Goal: Task Accomplishment & Management: Use online tool/utility

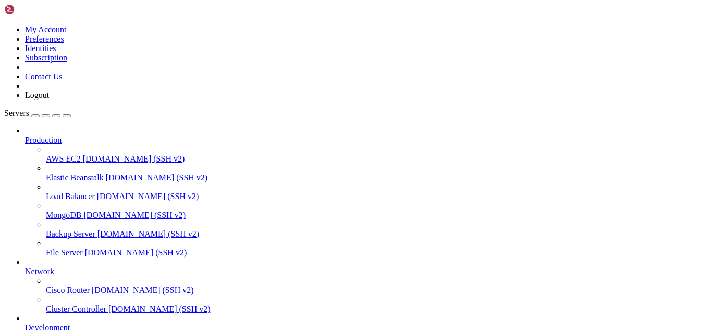
scroll to position [2232, 0]
drag, startPoint x: 96, startPoint y: 869, endPoint x: 92, endPoint y: 874, distance: 7.0
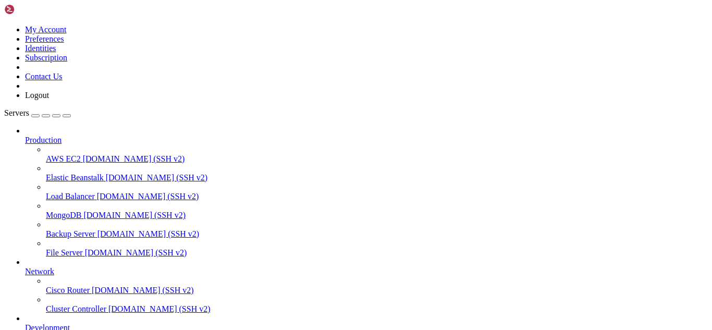
scroll to position [2480, 0]
drag, startPoint x: 49, startPoint y: 858, endPoint x: 7, endPoint y: 636, distance: 226.0
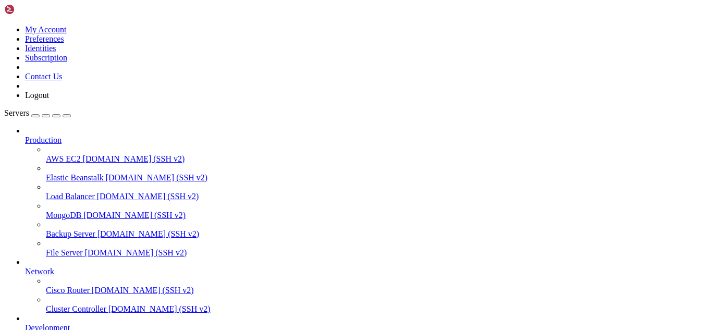
scroll to position [2498, 0]
drag, startPoint x: 187, startPoint y: 871, endPoint x: 171, endPoint y: 865, distance: 17.1
drag, startPoint x: 114, startPoint y: 878, endPoint x: 102, endPoint y: 876, distance: 12.3
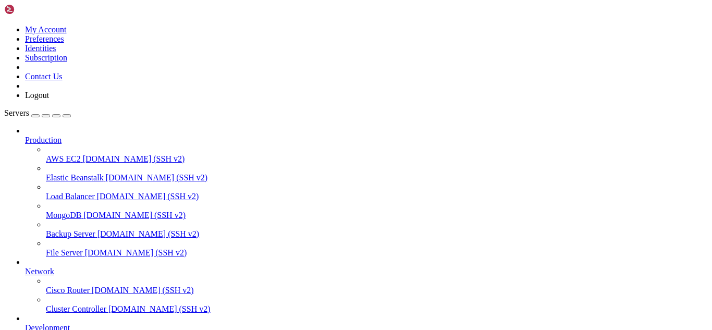
drag, startPoint x: 429, startPoint y: 856, endPoint x: 9, endPoint y: 851, distance: 420.0
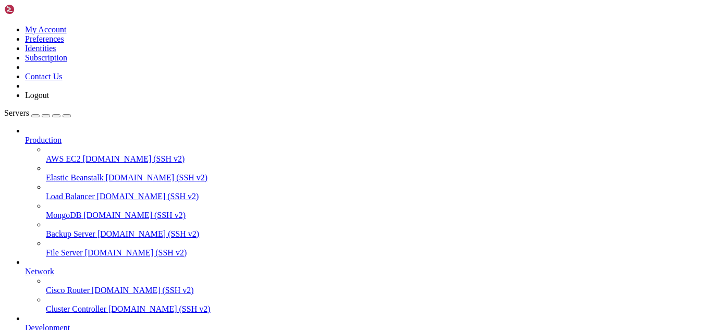
drag, startPoint x: 214, startPoint y: 880, endPoint x: 201, endPoint y: 858, distance: 26.2
drag, startPoint x: 29, startPoint y: 646, endPoint x: 15, endPoint y: 661, distance: 20.6
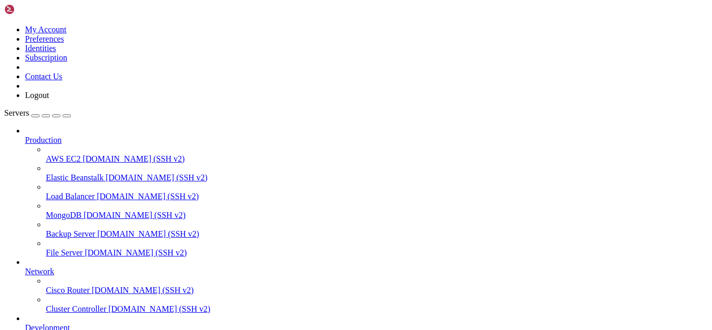
drag, startPoint x: 216, startPoint y: 873, endPoint x: 195, endPoint y: 874, distance: 20.8
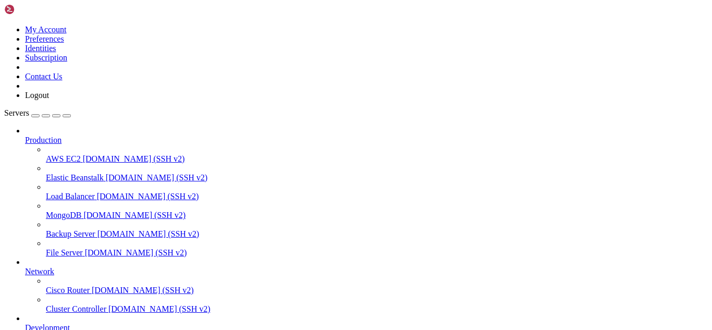
scroll to position [2870, 0]
drag, startPoint x: 65, startPoint y: 867, endPoint x: 8, endPoint y: 796, distance: 90.8
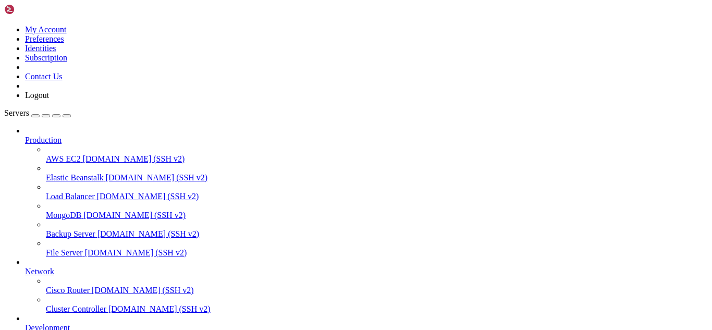
scroll to position [2905, 0]
drag, startPoint x: 159, startPoint y: 871, endPoint x: 141, endPoint y: 871, distance: 18.2
drag, startPoint x: 357, startPoint y: 855, endPoint x: 7, endPoint y: 851, distance: 350.2
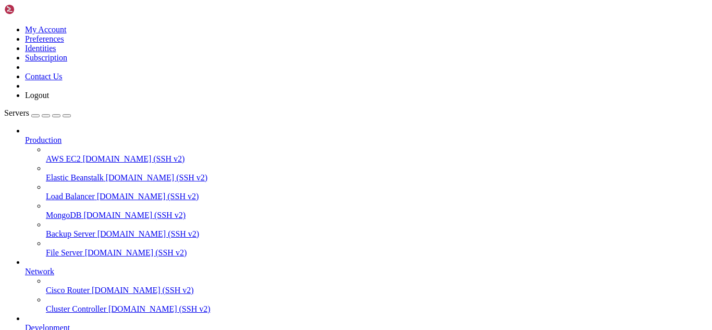
drag, startPoint x: 350, startPoint y: 857, endPoint x: 9, endPoint y: 850, distance: 340.8
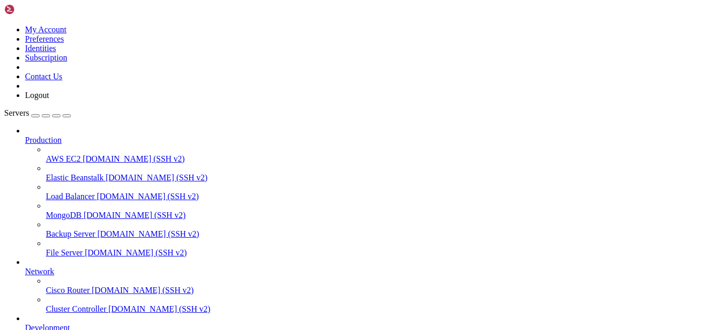
scroll to position [3012, 0]
drag, startPoint x: 171, startPoint y: 880, endPoint x: 142, endPoint y: 871, distance: 30.3
drag, startPoint x: 234, startPoint y: 854, endPoint x: 7, endPoint y: 781, distance: 238.9
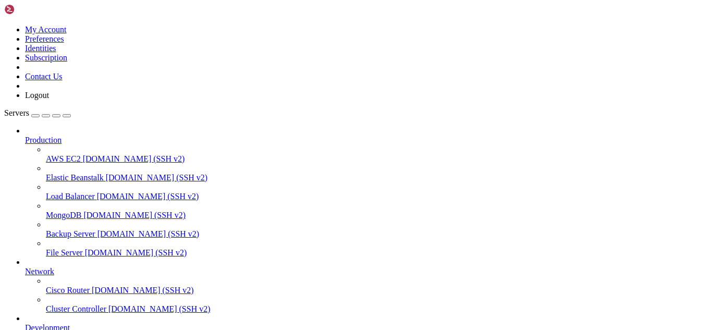
drag, startPoint x: 224, startPoint y: 858, endPoint x: 8, endPoint y: 777, distance: 230.1
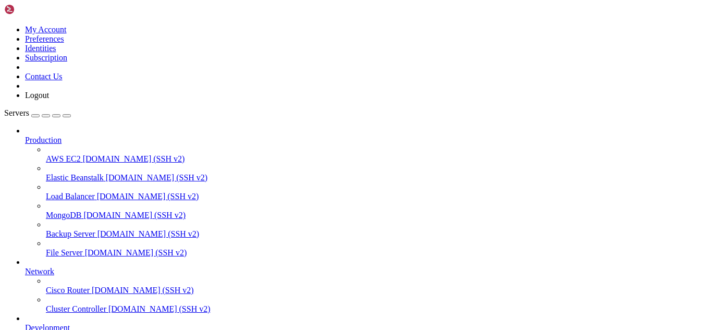
scroll to position [3251, 0]
drag, startPoint x: 157, startPoint y: 875, endPoint x: 106, endPoint y: 871, distance: 51.3
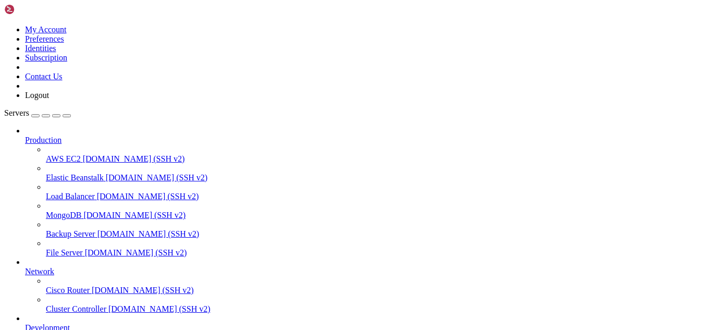
scroll to position [0, 0]
drag, startPoint x: 169, startPoint y: 708, endPoint x: 146, endPoint y: 725, distance: 28.8
drag, startPoint x: 173, startPoint y: 712, endPoint x: 163, endPoint y: 711, distance: 10.5
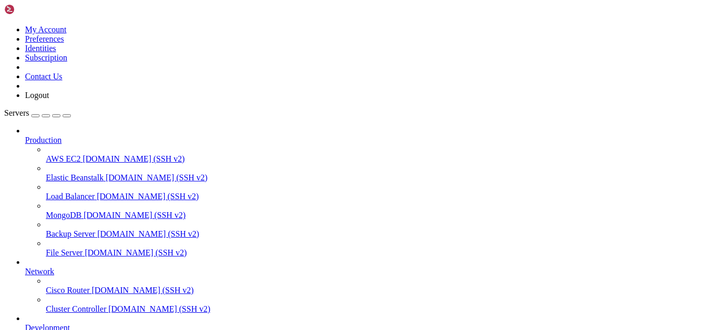
drag, startPoint x: 158, startPoint y: 735, endPoint x: 152, endPoint y: 727, distance: 10.0
drag, startPoint x: 181, startPoint y: 796, endPoint x: 171, endPoint y: 796, distance: 10.4
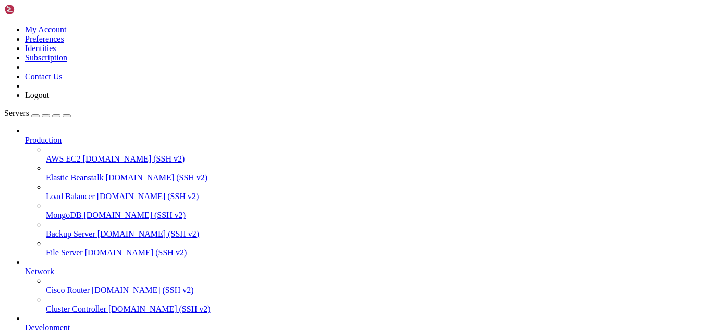
drag, startPoint x: 209, startPoint y: 812, endPoint x: 9, endPoint y: 656, distance: 253.2
drag, startPoint x: 173, startPoint y: 848, endPoint x: 166, endPoint y: 846, distance: 7.0
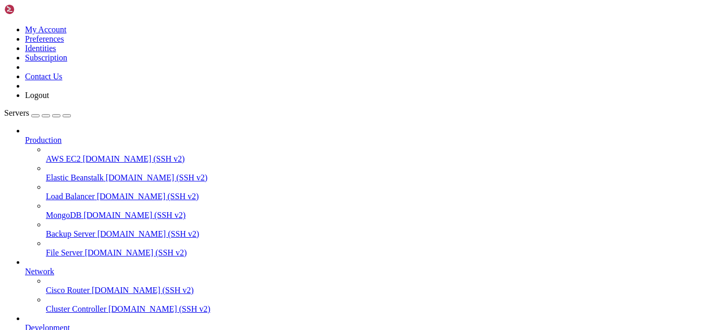
scroll to position [80, 0]
drag, startPoint x: 113, startPoint y: 863, endPoint x: 204, endPoint y: 885, distance: 94.2
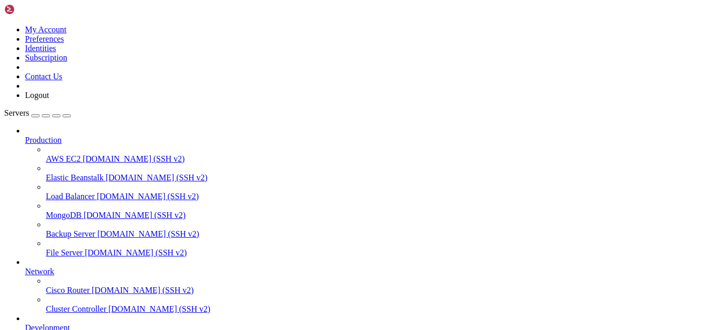
drag, startPoint x: 184, startPoint y: 866, endPoint x: 8, endPoint y: 727, distance: 224.0
drag, startPoint x: 156, startPoint y: 869, endPoint x: 133, endPoint y: 869, distance: 22.9
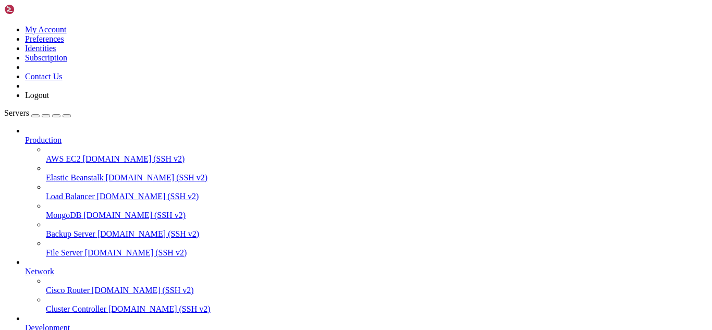
drag, startPoint x: 112, startPoint y: 874, endPoint x: 308, endPoint y: 871, distance: 196.5
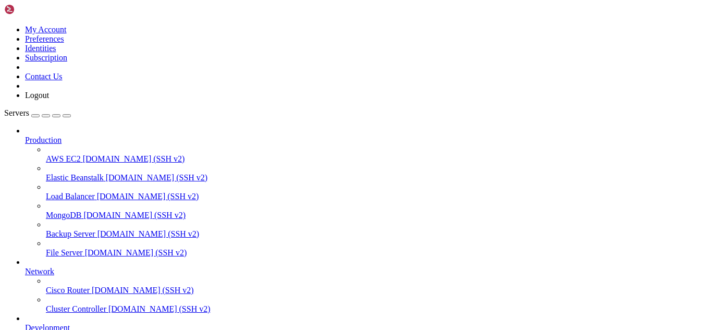
drag, startPoint x: 153, startPoint y: 880, endPoint x: 132, endPoint y: 869, distance: 23.5
drag, startPoint x: 237, startPoint y: 870, endPoint x: 213, endPoint y: 868, distance: 24.6
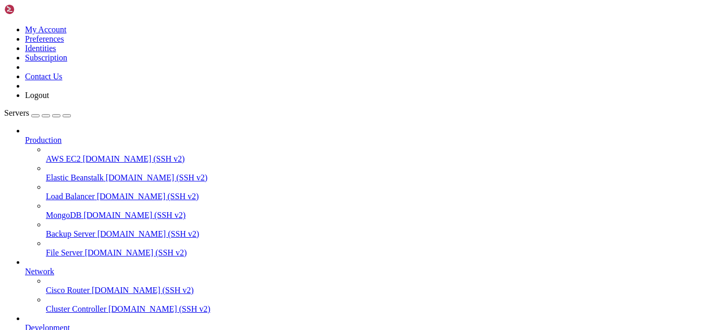
scroll to position [1337, 0]
drag, startPoint x: 156, startPoint y: 874, endPoint x: 147, endPoint y: 874, distance: 8.9
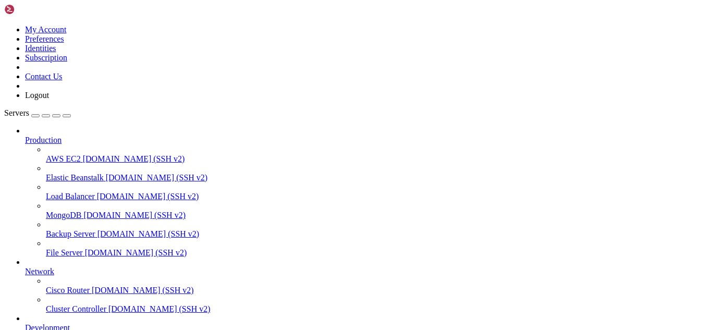
drag, startPoint x: 209, startPoint y: 876, endPoint x: 190, endPoint y: 876, distance: 19.3
drag, startPoint x: 352, startPoint y: 864, endPoint x: 10, endPoint y: 859, distance: 342.4
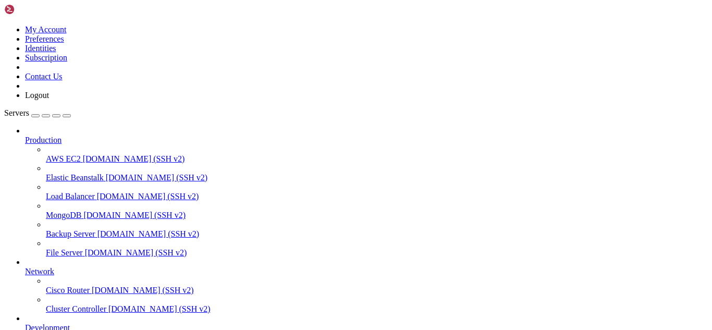
drag, startPoint x: 144, startPoint y: 871, endPoint x: 137, endPoint y: 869, distance: 7.7
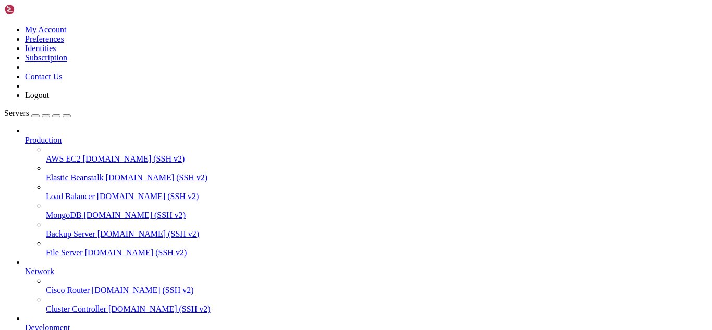
scroll to position [1904, 0]
drag, startPoint x: 189, startPoint y: 873, endPoint x: 175, endPoint y: 871, distance: 14.7
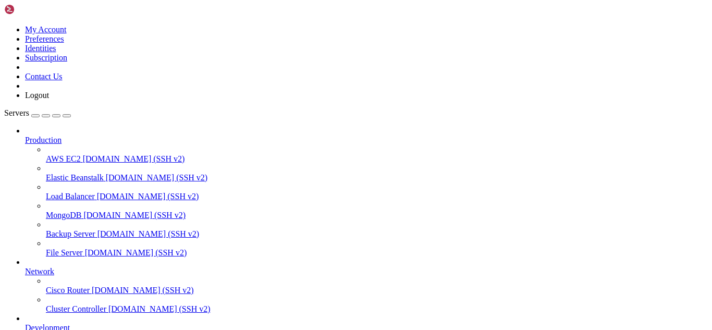
scroll to position [5, 1]
drag, startPoint x: 179, startPoint y: 876, endPoint x: 150, endPoint y: 874, distance: 28.7
drag, startPoint x: 117, startPoint y: 708, endPoint x: 89, endPoint y: 722, distance: 31.9
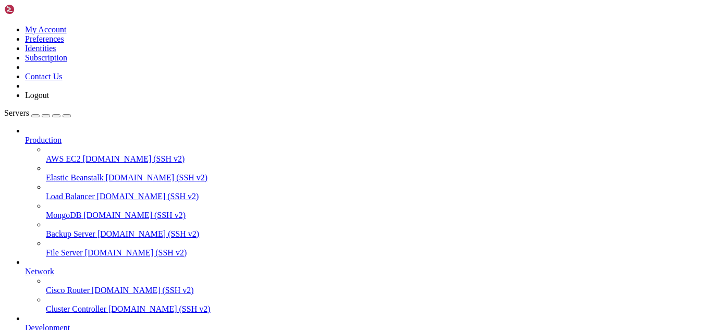
drag, startPoint x: 187, startPoint y: 875, endPoint x: 162, endPoint y: 866, distance: 26.0
drag, startPoint x: 8, startPoint y: 689, endPoint x: 84, endPoint y: 866, distance: 193.3
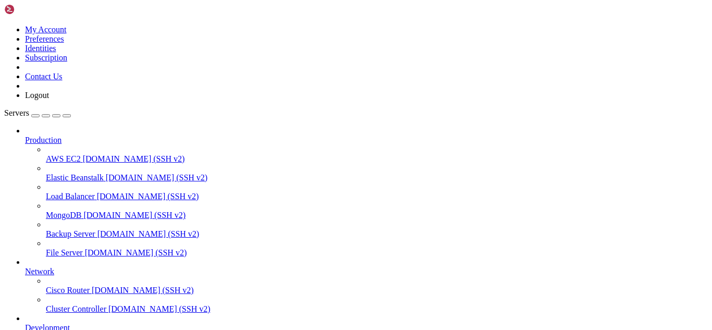
drag, startPoint x: 180, startPoint y: 883, endPoint x: 169, endPoint y: 881, distance: 11.2
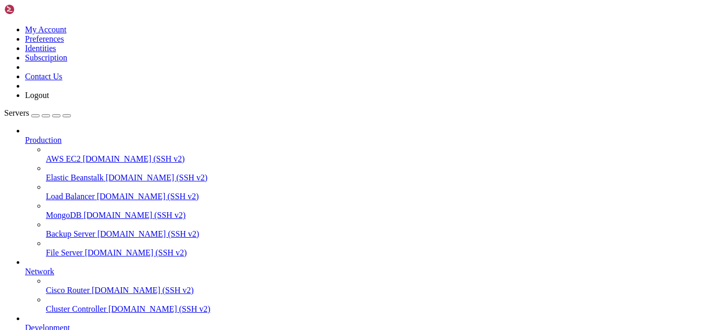
scroll to position [2817, 0]
drag, startPoint x: 164, startPoint y: 860, endPoint x: 152, endPoint y: 862, distance: 12.1
drag, startPoint x: 147, startPoint y: 850, endPoint x: 8, endPoint y: 797, distance: 148.4
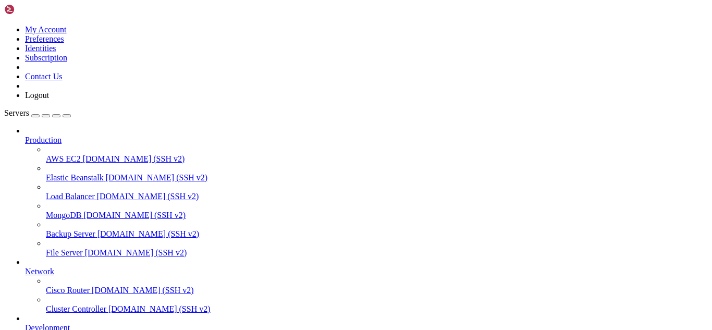
drag, startPoint x: 199, startPoint y: 873, endPoint x: 184, endPoint y: 870, distance: 15.0
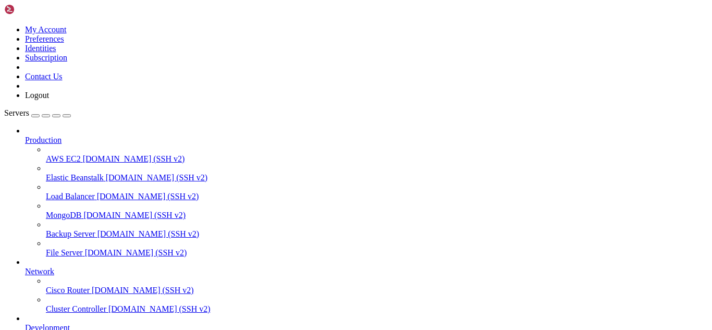
drag, startPoint x: 264, startPoint y: 866, endPoint x: 220, endPoint y: 869, distance: 44.4
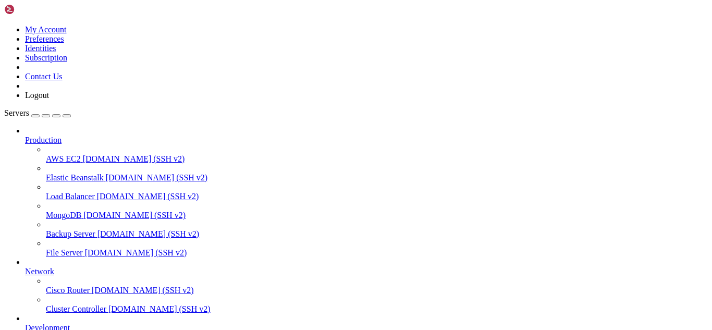
drag, startPoint x: 89, startPoint y: 866, endPoint x: 9, endPoint y: 832, distance: 87.0
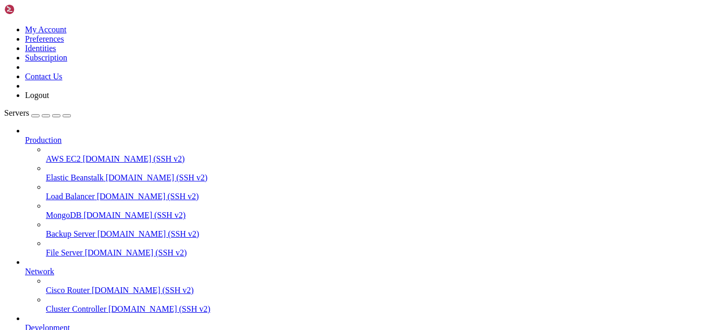
drag, startPoint x: 185, startPoint y: 865, endPoint x: 186, endPoint y: 880, distance: 15.1
drag, startPoint x: 170, startPoint y: 743, endPoint x: 126, endPoint y: 716, distance: 51.5
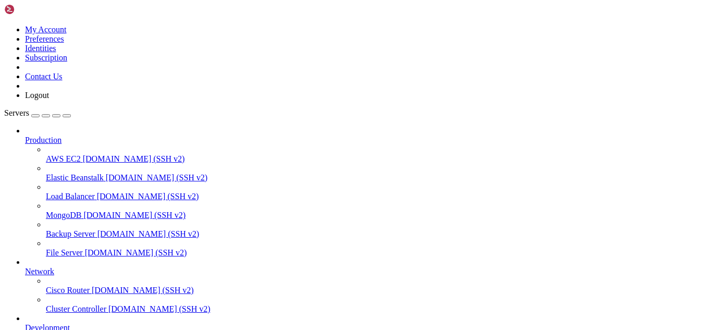
drag, startPoint x: 183, startPoint y: 753, endPoint x: 147, endPoint y: 732, distance: 41.8
drag, startPoint x: 212, startPoint y: 813, endPoint x: 181, endPoint y: 815, distance: 30.3
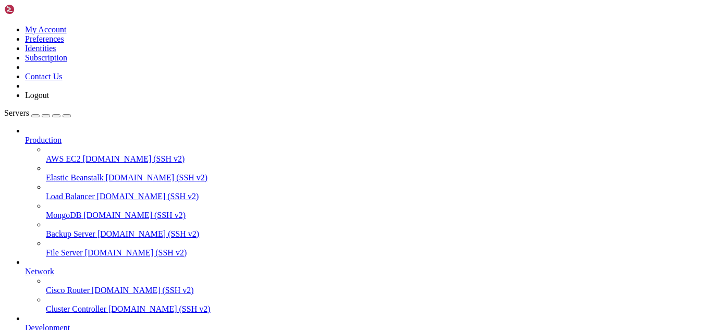
scroll to position [469, 0]
drag, startPoint x: 227, startPoint y: 860, endPoint x: 199, endPoint y: 865, distance: 28.6
drag, startPoint x: 221, startPoint y: 859, endPoint x: 9, endPoint y: 797, distance: 220.9
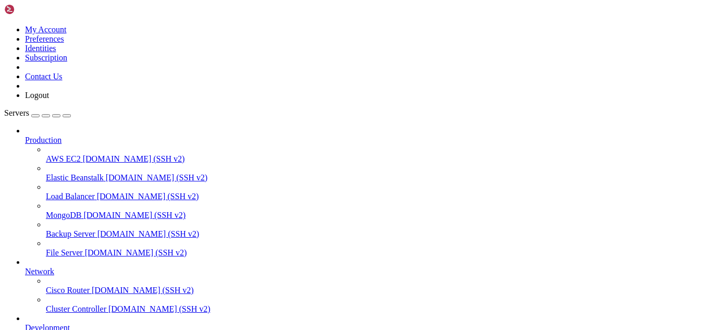
drag, startPoint x: 231, startPoint y: 873, endPoint x: 224, endPoint y: 872, distance: 7.3
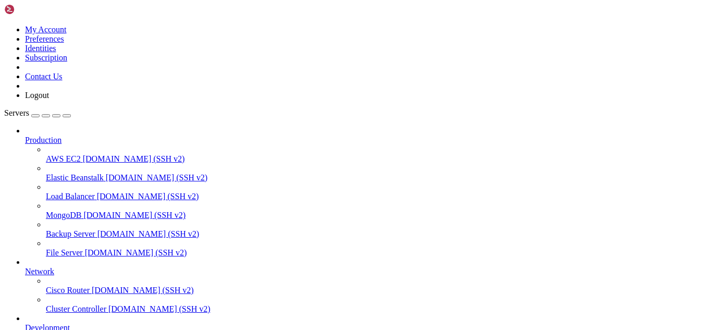
scroll to position [523, 0]
drag, startPoint x: 49, startPoint y: 675, endPoint x: 32, endPoint y: 680, distance: 17.8
drag, startPoint x: 180, startPoint y: 875, endPoint x: 164, endPoint y: 873, distance: 16.7
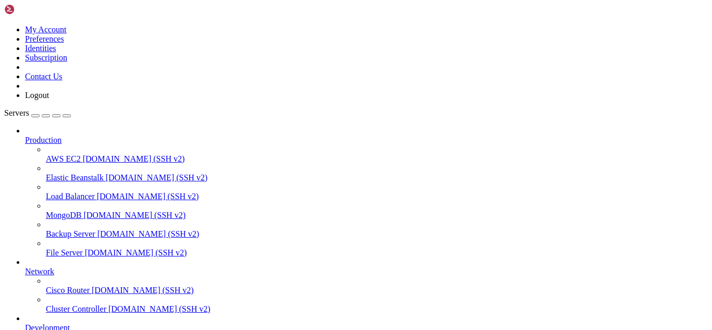
scroll to position [540, 0]
drag, startPoint x: 217, startPoint y: 875, endPoint x: 186, endPoint y: 876, distance: 31.3
drag, startPoint x: 73, startPoint y: 867, endPoint x: 10, endPoint y: 814, distance: 82.5
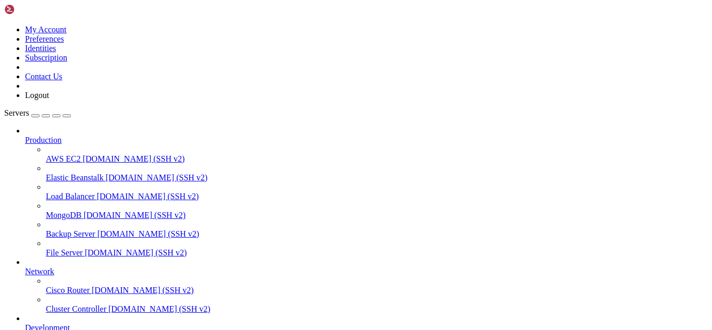
drag, startPoint x: 105, startPoint y: 703, endPoint x: 77, endPoint y: 719, distance: 32.2
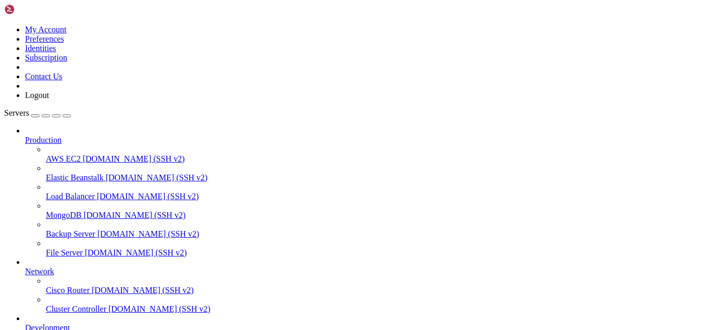
drag, startPoint x: 118, startPoint y: 867, endPoint x: 108, endPoint y: 871, distance: 11.2
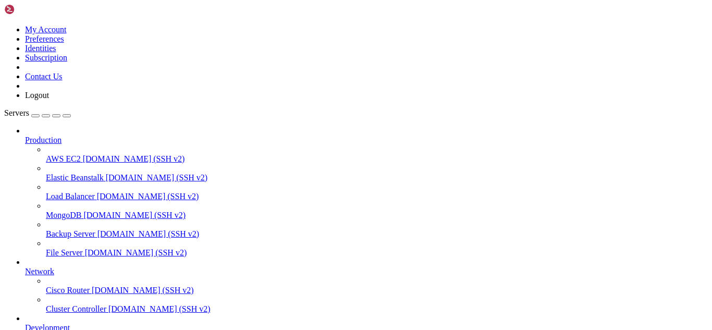
drag, startPoint x: 255, startPoint y: 862, endPoint x: 221, endPoint y: 868, distance: 34.9
drag, startPoint x: 184, startPoint y: 867, endPoint x: 9, endPoint y: 658, distance: 272.6
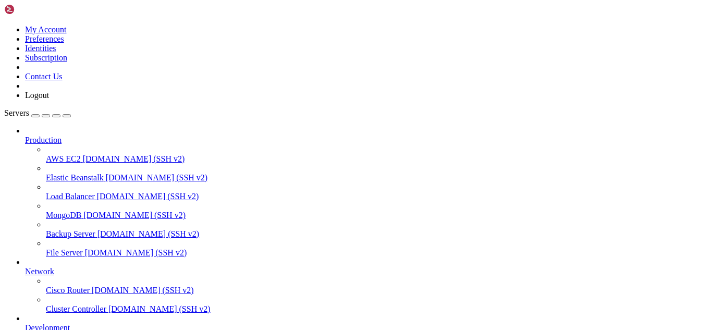
scroll to position [1010, 0]
drag, startPoint x: 219, startPoint y: 874, endPoint x: 199, endPoint y: 872, distance: 20.4
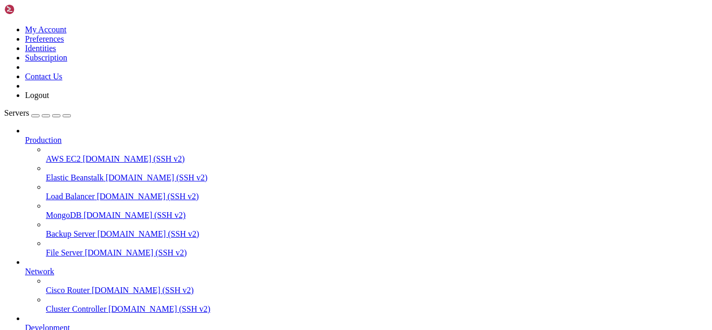
drag, startPoint x: 183, startPoint y: 872, endPoint x: 173, endPoint y: 872, distance: 9.9
drag, startPoint x: 142, startPoint y: 882, endPoint x: 132, endPoint y: 875, distance: 12.0
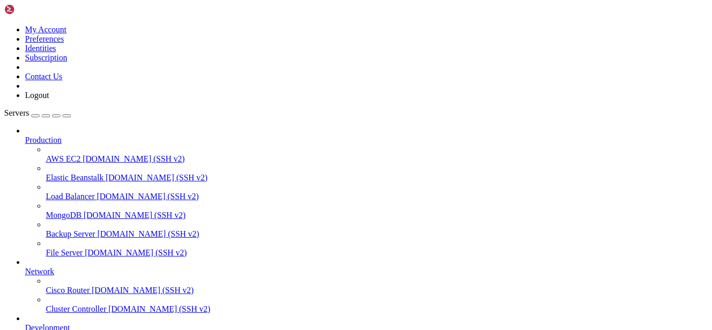
drag, startPoint x: 212, startPoint y: 870, endPoint x: 190, endPoint y: 870, distance: 21.9
drag, startPoint x: 89, startPoint y: 867, endPoint x: 9, endPoint y: 849, distance: 81.8
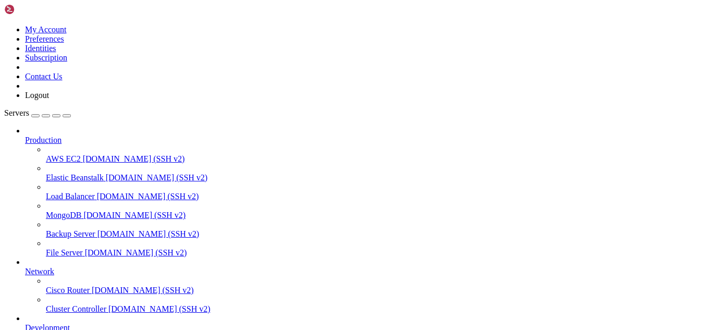
drag, startPoint x: 197, startPoint y: 867, endPoint x: 167, endPoint y: 871, distance: 29.9
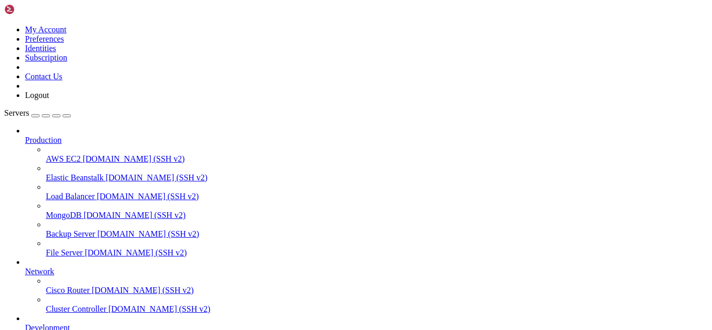
drag, startPoint x: 219, startPoint y: 877, endPoint x: 202, endPoint y: 878, distance: 17.7
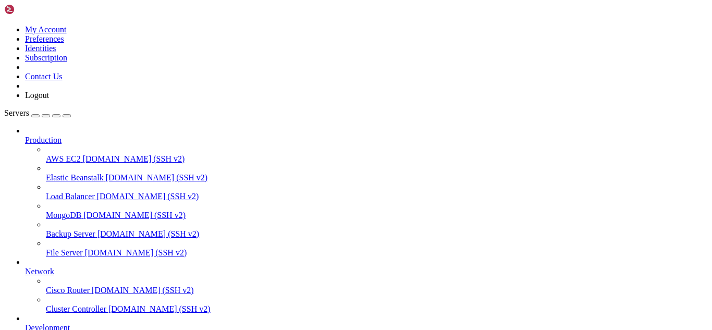
drag, startPoint x: 207, startPoint y: 877, endPoint x: 184, endPoint y: 873, distance: 23.8
drag, startPoint x: 132, startPoint y: 877, endPoint x: 264, endPoint y: 883, distance: 132.0
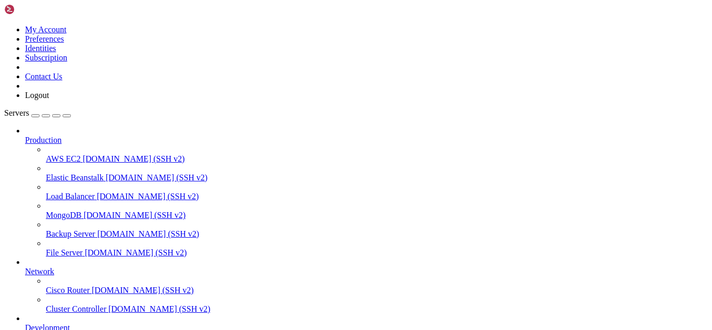
drag, startPoint x: 203, startPoint y: 878, endPoint x: 190, endPoint y: 874, distance: 13.5
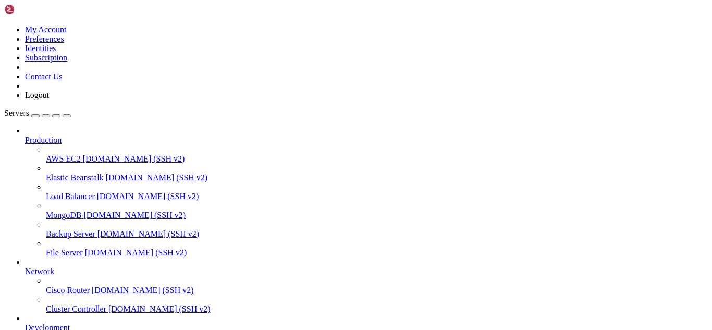
drag, startPoint x: 186, startPoint y: 870, endPoint x: 137, endPoint y: 834, distance: 60.9
drag, startPoint x: 219, startPoint y: 877, endPoint x: 190, endPoint y: 875, distance: 29.2
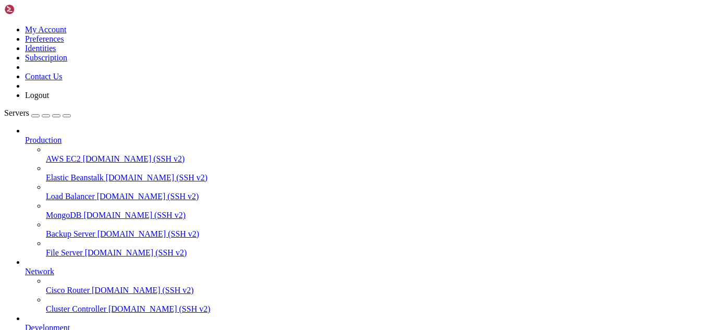
drag, startPoint x: 203, startPoint y: 868, endPoint x: 189, endPoint y: 878, distance: 18.2
drag, startPoint x: 194, startPoint y: 880, endPoint x: 170, endPoint y: 872, distance: 25.7
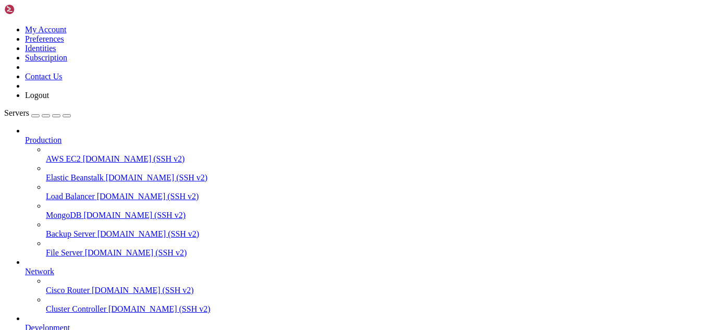
scroll to position [2604, 0]
drag, startPoint x: 213, startPoint y: 877, endPoint x: 184, endPoint y: 874, distance: 29.3
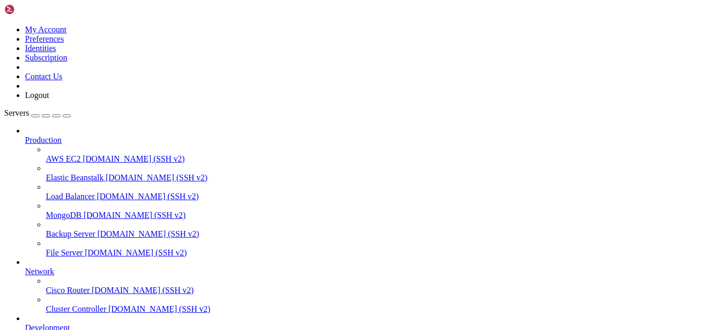
drag, startPoint x: 243, startPoint y: 864, endPoint x: 187, endPoint y: 856, distance: 57.0
drag, startPoint x: 65, startPoint y: 660, endPoint x: 38, endPoint y: 734, distance: 78.1
drag, startPoint x: 214, startPoint y: 852, endPoint x: 188, endPoint y: 852, distance: 26.1
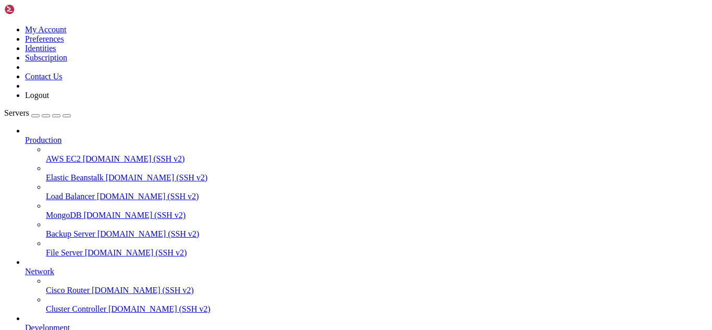
drag, startPoint x: 159, startPoint y: 873, endPoint x: 141, endPoint y: 872, distance: 18.3
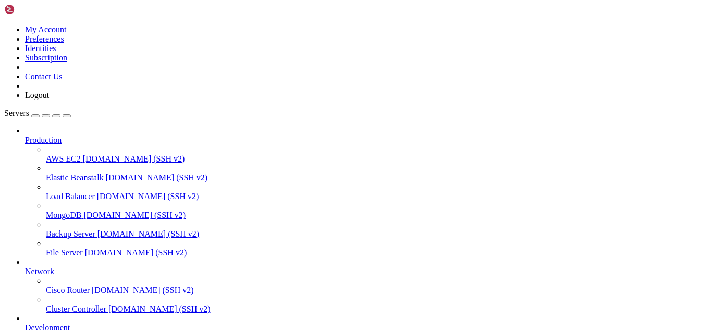
drag, startPoint x: 238, startPoint y: 873, endPoint x: 212, endPoint y: 867, distance: 26.8
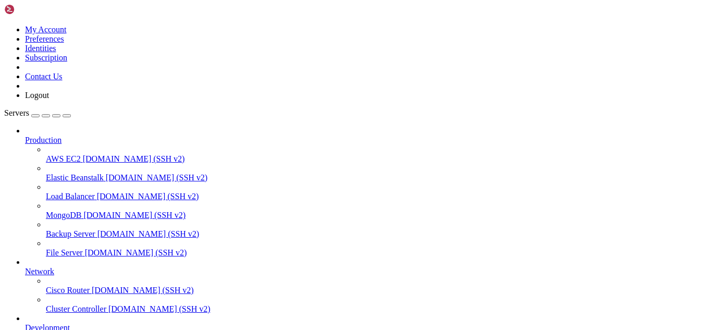
drag, startPoint x: 226, startPoint y: 856, endPoint x: 181, endPoint y: 869, distance: 46.3
drag, startPoint x: 222, startPoint y: 856, endPoint x: 9, endPoint y: 689, distance: 270.2
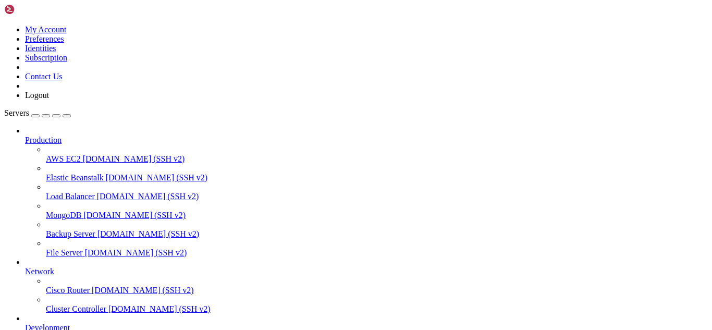
scroll to position [4340, 0]
drag, startPoint x: 244, startPoint y: 873, endPoint x: 205, endPoint y: 862, distance: 39.9
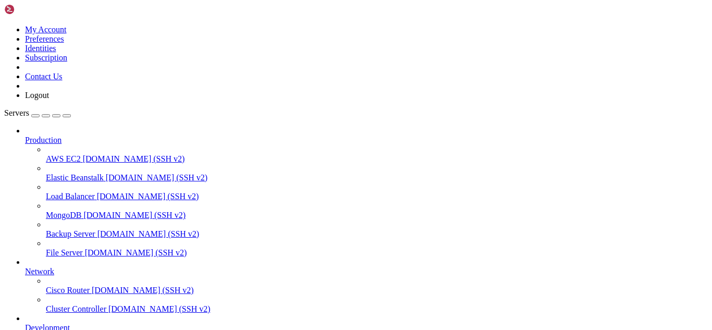
drag, startPoint x: 173, startPoint y: 872, endPoint x: 146, endPoint y: 862, distance: 28.8
drag, startPoint x: 224, startPoint y: 857, endPoint x: 8, endPoint y: 822, distance: 218.0
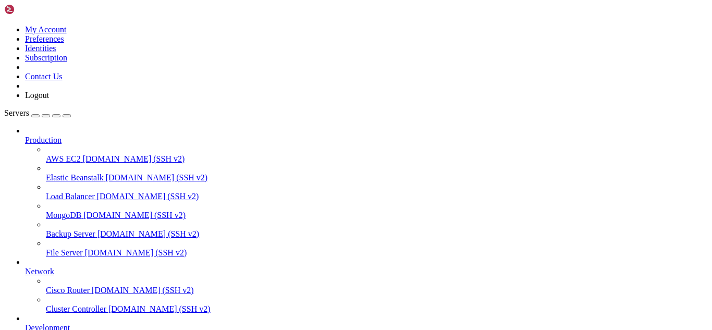
drag, startPoint x: 108, startPoint y: 876, endPoint x: 94, endPoint y: 866, distance: 17.2
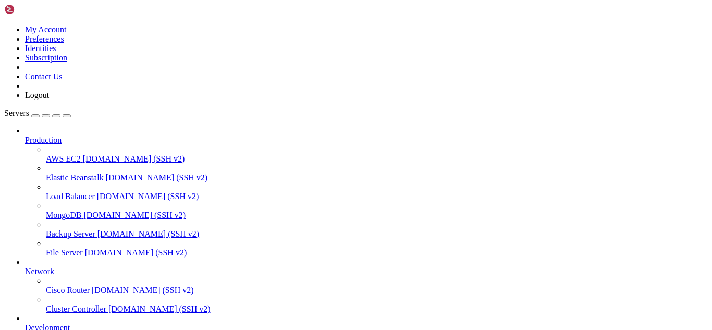
drag, startPoint x: 217, startPoint y: 862, endPoint x: 195, endPoint y: 866, distance: 21.8
drag, startPoint x: 225, startPoint y: 870, endPoint x: 196, endPoint y: 869, distance: 28.7
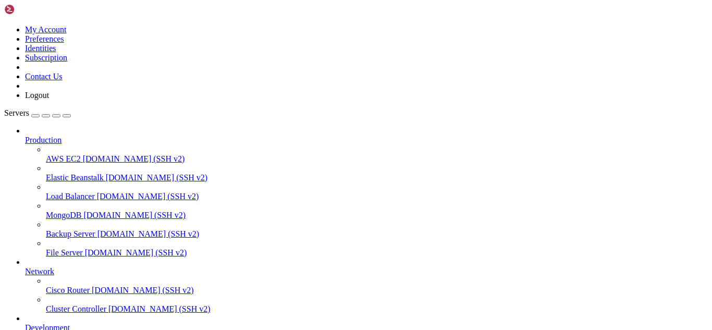
scroll to position [5687, 0]
